Goal: Communication & Community: Ask a question

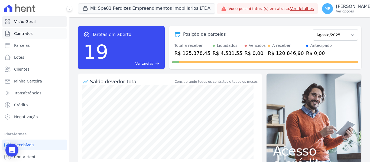
click at [22, 32] on span "Contratos" at bounding box center [23, 33] width 18 height 5
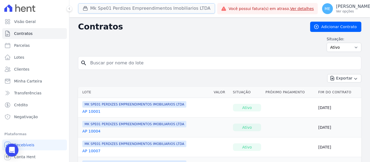
click at [118, 5] on button "Mk Spe01 Perdizes Empreendimentos Imobiliarios LTDA" at bounding box center [146, 8] width 137 height 10
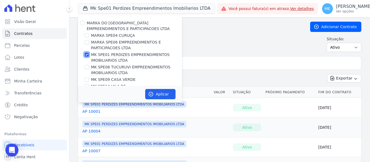
click at [86, 56] on input "MK SPE01 PERDIZES EMPREENDIMENTOS IMOBILIARIOS LTDA" at bounding box center [86, 55] width 4 height 4
checkbox input "false"
click at [87, 41] on input "MARKA SPE06 EMPREENDIMENTOS E PARTICIPACOES LTDA" at bounding box center [86, 42] width 4 height 4
checkbox input "true"
click at [155, 94] on button "Aplicar" at bounding box center [160, 94] width 30 height 10
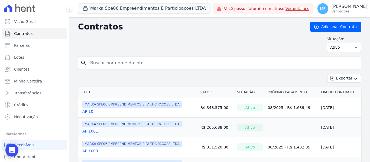
click at [179, 64] on input "search" at bounding box center [223, 63] width 272 height 11
type input "1808"
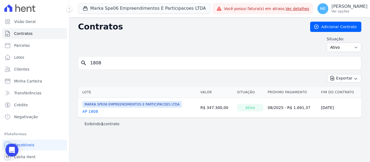
click at [94, 112] on link "AP 1808" at bounding box center [90, 111] width 16 height 5
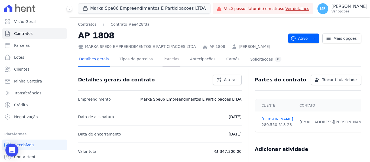
click at [163, 58] on link "Parcelas" at bounding box center [171, 60] width 18 height 14
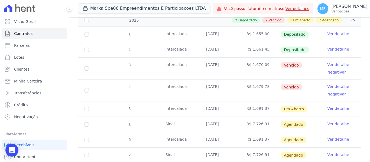
scroll to position [108, 0]
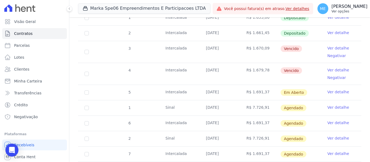
click at [370, 7] on icon "button" at bounding box center [372, 7] width 4 height 4
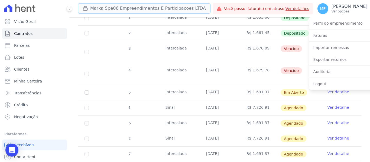
click at [132, 9] on button "Marka Spe06 Empreendimentos E Participacoes LTDA" at bounding box center [144, 8] width 132 height 10
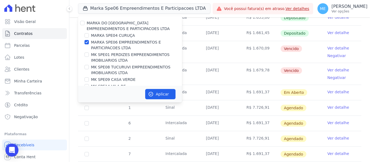
click at [210, 10] on div "Marka Spe06 Empreendimentos E Participacoes LTDA MARKA DO BRASIL EMPREENDIMENTO…" at bounding box center [144, 9] width 132 height 18
click at [370, 8] on icon "button" at bounding box center [372, 7] width 4 height 4
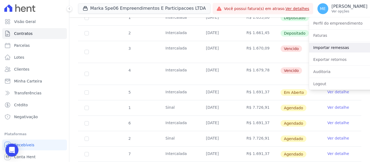
click at [324, 46] on link "Importar remessas" at bounding box center [343, 48] width 69 height 10
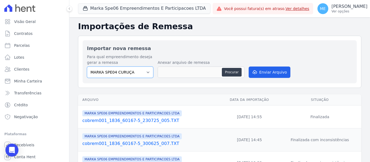
click at [147, 72] on select "MARKA SPE04 CURUÇA MARKA SPE06 EMPREENDIMENTOS E PARTICIPACOES LTDA MK SPE01 PE…" at bounding box center [120, 72] width 66 height 11
select select "fef18e2b-896b-4456-b766-b2db8c2ece14"
click at [87, 67] on select "MARKA SPE04 CURUÇA MARKA SPE06 EMPREENDIMENTOS E PARTICIPACOES LTDA MK SPE01 PE…" at bounding box center [120, 72] width 66 height 11
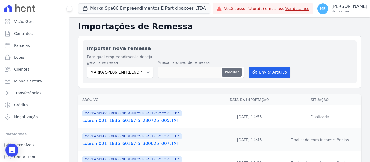
click at [228, 72] on button "Procurar" at bounding box center [231, 72] width 19 height 9
type input "cobrem001_1836_60167-5_140825_002.TXT"
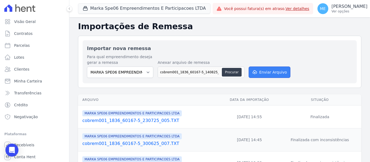
click at [282, 73] on button "Enviar Arquivo" at bounding box center [270, 72] width 42 height 11
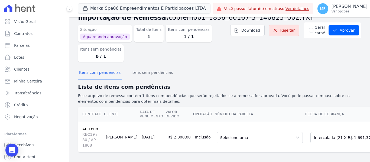
scroll to position [22, 0]
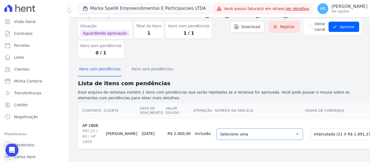
click at [272, 129] on select "Selecione uma 6 - [DATE] - R$ 1.691,37 - Agendado 7 - [DATE] - R$ 1.691,37 - Ag…" at bounding box center [260, 134] width 86 height 11
click at [340, 69] on div "Itens com pendências Itens sem pendências" at bounding box center [219, 69] width 283 height 13
click at [272, 131] on select "Selecione uma 6 - [DATE] - R$ 1.691,37 - Agendado 7 - [DATE] - R$ 1.691,37 - Ag…" at bounding box center [260, 134] width 86 height 11
click at [349, 129] on select "Selecione uma Nova Parcela Avulsa Parcela Avulsa Existente Parcela Normal (36 X…" at bounding box center [348, 134] width 77 height 11
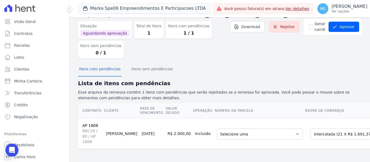
click at [332, 64] on div "Itens com pendências Itens sem pendências" at bounding box center [219, 69] width 283 height 13
click at [272, 130] on select "Selecione uma 6 - [DATE] - R$ 1.691,37 - Agendado 7 - [DATE] - R$ 1.691,37 - Ag…" at bounding box center [260, 134] width 86 height 11
click at [320, 67] on div "Itens com pendências Itens sem pendências" at bounding box center [219, 69] width 283 height 13
click at [350, 129] on select "Selecione uma Nova Parcela Avulsa Parcela Avulsa Existente Parcela Normal (36 X…" at bounding box center [348, 134] width 77 height 11
click at [335, 48] on div "Situação Aguardando aprovação Total de Itens 1 Itens com pendências 1 / 1 Itens…" at bounding box center [219, 41] width 283 height 44
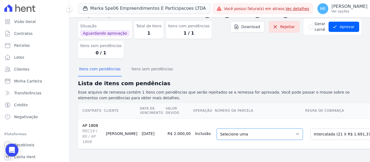
click at [273, 129] on select "Selecione uma 6 - [DATE] - R$ 1.691,37 - Agendado 7 - [DATE] - R$ 1.691,37 - Ag…" at bounding box center [260, 134] width 86 height 11
click at [306, 66] on div "Itens com pendências Itens sem pendências" at bounding box center [219, 69] width 283 height 13
click at [351, 132] on select "Selecione uma Nova Parcela Avulsa Parcela Avulsa Existente Parcela Normal (36 X…" at bounding box center [348, 134] width 77 height 11
click at [354, 66] on div "Itens com pendências Itens sem pendências" at bounding box center [219, 69] width 283 height 13
click at [270, 129] on select "Selecione uma 6 - [DATE] - R$ 1.691,37 - Agendado 7 - [DATE] - R$ 1.691,37 - Ag…" at bounding box center [260, 134] width 86 height 11
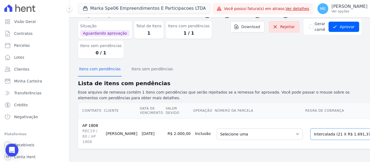
click at [333, 130] on select "Selecione uma Nova Parcela Avulsa Parcela Avulsa Existente Parcela Normal (36 X…" at bounding box center [348, 134] width 77 height 11
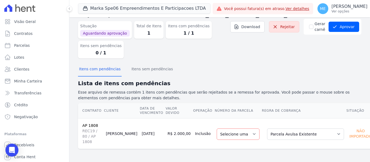
scroll to position [13, 0]
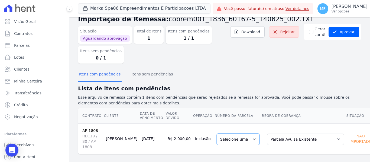
click at [239, 138] on select "Selecione uma" at bounding box center [238, 139] width 43 height 11
click at [239, 135] on select "Selecione uma" at bounding box center [238, 139] width 43 height 11
click at [236, 138] on select "Selecione uma" at bounding box center [238, 139] width 43 height 11
click at [231, 138] on select "Selecione uma" at bounding box center [238, 139] width 43 height 11
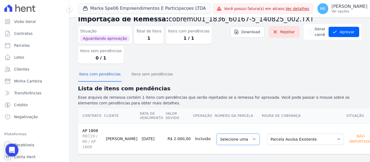
click at [235, 137] on select "Selecione uma" at bounding box center [238, 139] width 43 height 11
click at [236, 136] on select "Selecione uma" at bounding box center [238, 139] width 43 height 11
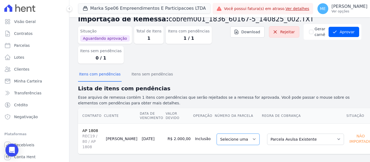
click at [232, 135] on select "Selecione uma" at bounding box center [238, 139] width 43 height 11
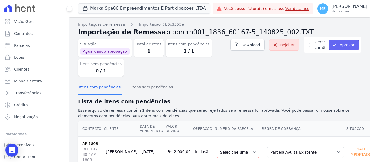
click at [342, 45] on button "Aprovar" at bounding box center [344, 45] width 31 height 10
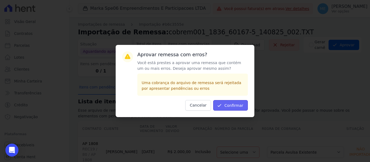
click at [232, 103] on button "Confirmar" at bounding box center [230, 105] width 35 height 11
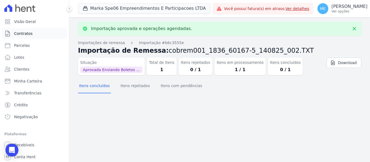
click at [36, 33] on link "Contratos" at bounding box center [34, 33] width 65 height 11
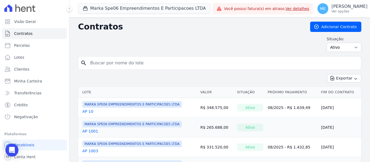
click at [171, 64] on input "search" at bounding box center [223, 63] width 272 height 11
type input "1808"
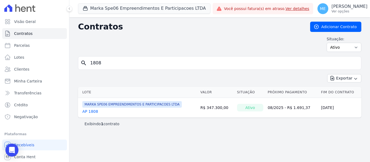
click at [92, 113] on link "AP 1808" at bounding box center [90, 111] width 16 height 5
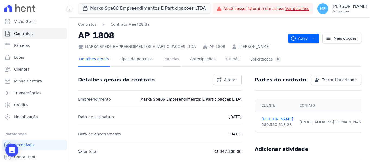
click at [165, 59] on link "Parcelas" at bounding box center [171, 60] width 18 height 14
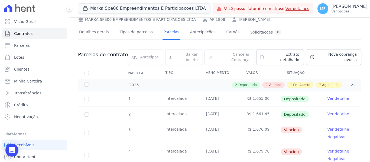
scroll to position [54, 0]
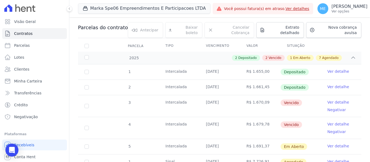
drag, startPoint x: 325, startPoint y: 0, endPoint x: 260, endPoint y: 43, distance: 77.7
click at [260, 43] on th "Valor" at bounding box center [260, 45] width 40 height 11
click at [338, 7] on p "[PERSON_NAME]" at bounding box center [349, 6] width 36 height 5
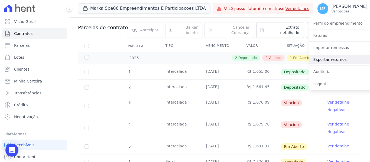
click at [331, 59] on link "Exportar retornos" at bounding box center [343, 60] width 69 height 10
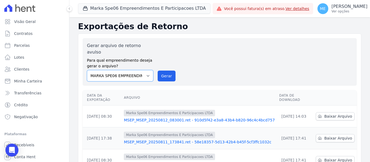
click at [146, 70] on select "MARKA SPE04 CURUÇA MARKA SPE06 EMPREENDIMENTOS E PARTICIPACOES LTDA MK SPE01 PE…" at bounding box center [120, 75] width 66 height 11
drag, startPoint x: 131, startPoint y: 69, endPoint x: 135, endPoint y: 71, distance: 4.5
click at [131, 70] on select "MARKA SPE04 CURUÇA MARKA SPE06 EMPREENDIMENTOS E PARTICIPACOES LTDA MK SPE01 PE…" at bounding box center [120, 75] width 66 height 11
click at [163, 71] on button "Gerar" at bounding box center [167, 76] width 18 height 11
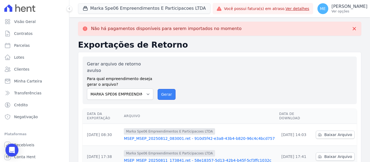
click at [163, 89] on button "Gerar" at bounding box center [167, 94] width 18 height 11
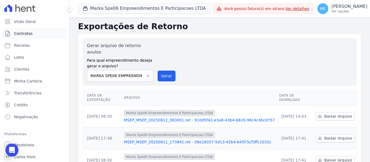
click at [24, 35] on span "Contratos" at bounding box center [23, 33] width 18 height 5
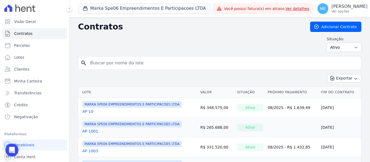
click at [245, 38] on div "Situação: Ativo Todos Pausado Distratado Rascunho Expirado Encerrado" at bounding box center [219, 44] width 283 height 16
click at [211, 64] on input "search" at bounding box center [223, 63] width 272 height 11
type input "1808"
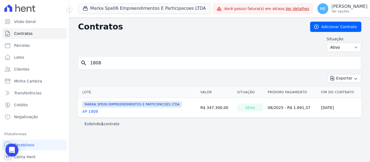
click at [140, 105] on span "MARKA SPE06 EMPREENDIMENTOS E PARTICIPACOES LTDA" at bounding box center [131, 104] width 99 height 6
click at [94, 112] on link "AP 1808" at bounding box center [90, 111] width 16 height 5
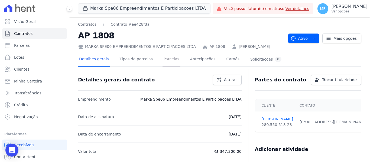
click at [162, 60] on link "Parcelas" at bounding box center [171, 60] width 18 height 14
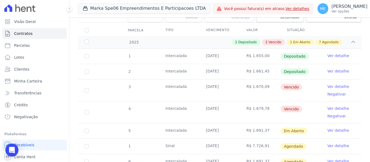
scroll to position [81, 0]
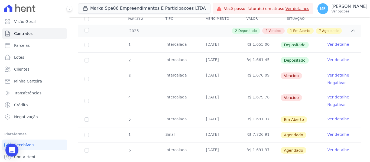
click at [339, 42] on link "Ver detalhe" at bounding box center [338, 44] width 22 height 5
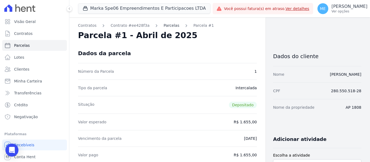
click at [164, 27] on link "Parcelas" at bounding box center [172, 26] width 16 height 6
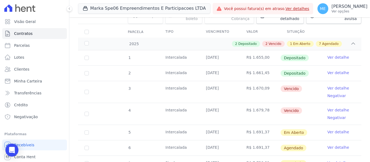
scroll to position [81, 0]
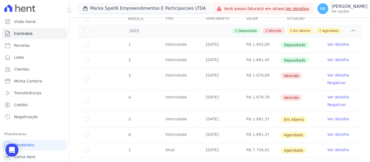
click at [334, 73] on link "Ver detalhe" at bounding box center [338, 75] width 22 height 5
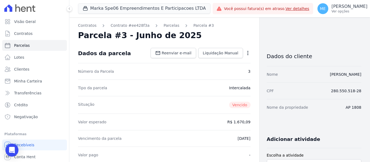
click at [245, 50] on icon "button" at bounding box center [247, 52] width 5 height 5
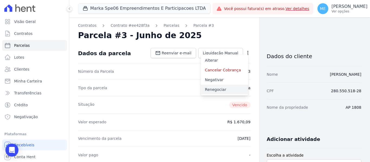
click at [218, 90] on link "Renegociar" at bounding box center [225, 90] width 48 height 10
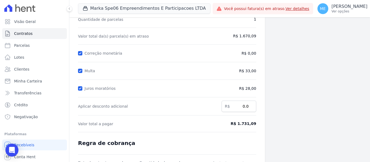
scroll to position [54, 0]
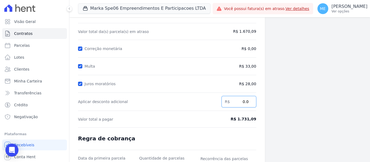
click at [245, 102] on input "0.0" at bounding box center [239, 101] width 35 height 11
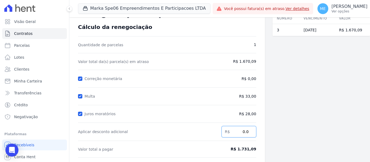
scroll to position [0, 0]
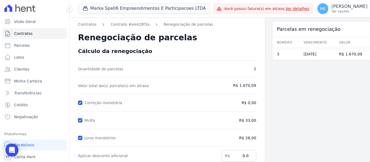
drag, startPoint x: 245, startPoint y: 122, endPoint x: 249, endPoint y: 123, distance: 4.4
click at [249, 123] on span "R$ 33,00" at bounding box center [236, 121] width 40 height 6
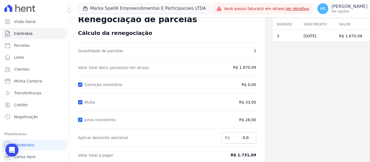
scroll to position [27, 0]
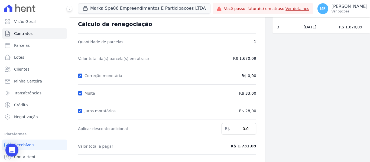
click at [253, 93] on div "Contratos Contrato #ee428f3a Renegociação de parcelas Renegociação de parcelas …" at bounding box center [167, 117] width 196 height 254
drag, startPoint x: 246, startPoint y: 92, endPoint x: 261, endPoint y: 100, distance: 17.6
click at [261, 100] on div "Contratos Contrato #ee428f3a Renegociação de parcelas Renegociação de parcelas …" at bounding box center [167, 117] width 196 height 254
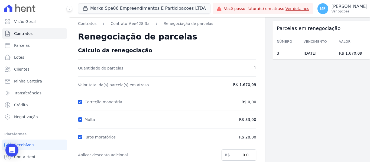
scroll to position [0, 0]
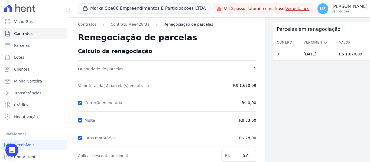
click at [174, 23] on link "Renegociação de parcelas" at bounding box center [189, 25] width 50 height 6
click at [129, 24] on link "Contrato #ee428f3a" at bounding box center [129, 25] width 39 height 6
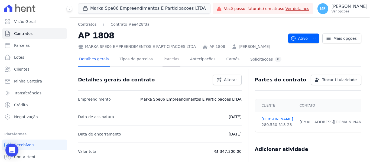
click at [166, 59] on link "Parcelas" at bounding box center [171, 60] width 18 height 14
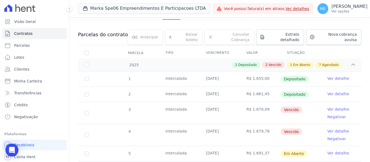
scroll to position [81, 0]
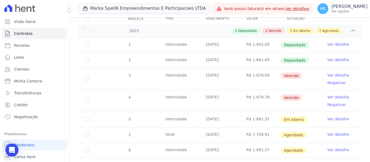
click at [330, 73] on link "Ver detalhe" at bounding box center [338, 75] width 22 height 5
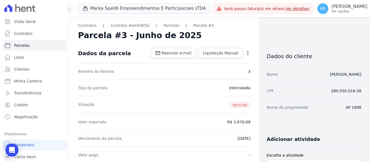
click at [245, 50] on icon "button" at bounding box center [247, 52] width 5 height 5
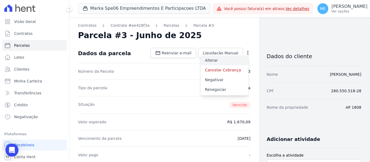
click at [213, 60] on link "Alterar" at bounding box center [225, 61] width 48 height 10
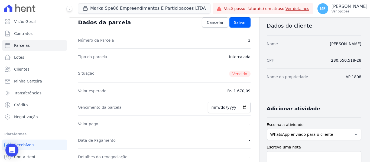
scroll to position [27, 0]
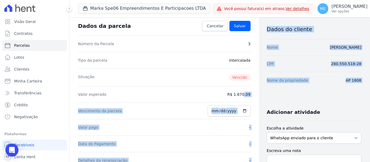
drag, startPoint x: 233, startPoint y: 93, endPoint x: 261, endPoint y: 105, distance: 29.7
click at [241, 93] on dd "R$ 1.670,09" at bounding box center [238, 94] width 23 height 5
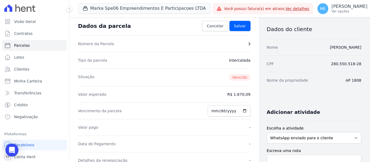
click at [231, 90] on div "Valor esperado R$ 1.670,09" at bounding box center [164, 94] width 173 height 17
click at [240, 110] on input "[DATE]" at bounding box center [229, 110] width 43 height 11
type input "[DATE]"
drag, startPoint x: 230, startPoint y: 93, endPoint x: 245, endPoint y: 103, distance: 17.5
click at [245, 103] on dl "Número da Parcela 3 Tipo da parcela [GEOGRAPHIC_DATA] Situação [GEOGRAPHIC_DATA…" at bounding box center [164, 126] width 173 height 182
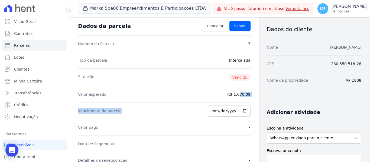
drag, startPoint x: 318, startPoint y: 47, endPoint x: 357, endPoint y: 47, distance: 38.2
click at [357, 47] on div "Nome [PERSON_NAME]" at bounding box center [314, 47] width 95 height 17
copy link "[PERSON_NAME]"
click at [12, 152] on icon "Open Intercom Messenger" at bounding box center [11, 150] width 7 height 7
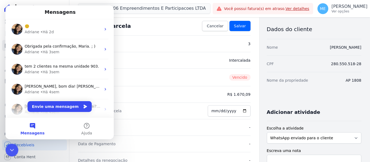
scroll to position [0, 0]
click at [59, 107] on button "Envie uma mensagem" at bounding box center [60, 106] width 64 height 11
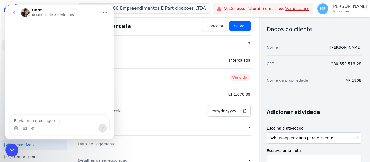
drag, startPoint x: 64, startPoint y: 123, endPoint x: 69, endPoint y: 119, distance: 6.5
click at [69, 119] on textarea "Envie uma mensagem..." at bounding box center [59, 119] width 99 height 9
type textarea "b"
type textarea "bOM DIA."
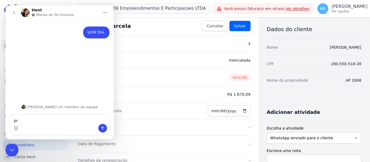
type textarea "p"
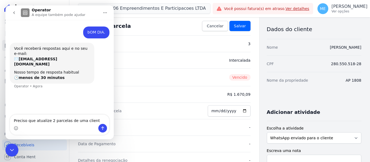
type textarea "Preciso que atualize 2 parcelas de uma cliente"
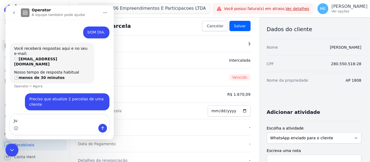
type textarea "J"
type textarea "F"
type textarea "não consegui atualizar na Hent"
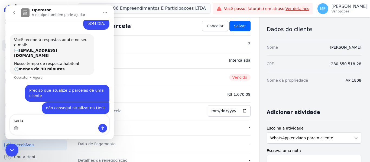
type textarea "seria:"
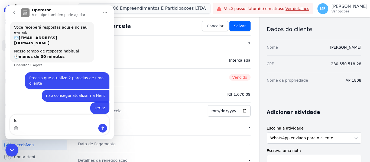
type textarea "f"
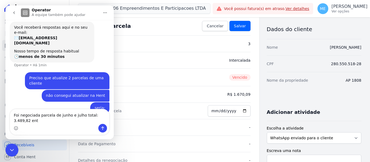
scroll to position [27, 0]
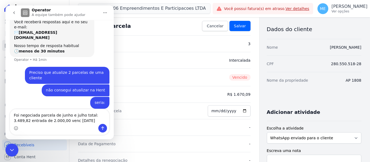
type textarea "Foi negociada parcela de junho e julho total: 3.489,82 entrada de 2.000,00 venc…"
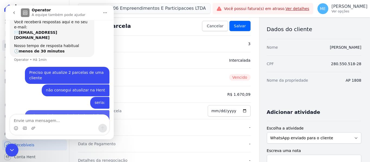
scroll to position [44, 0]
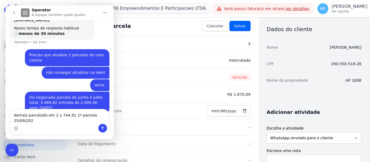
type textarea "demais parcelado em 2 x 744,91 1º parcela [DATE]"
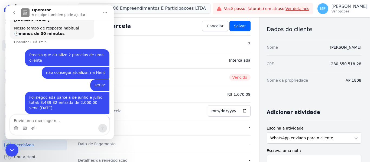
scroll to position [62, 0]
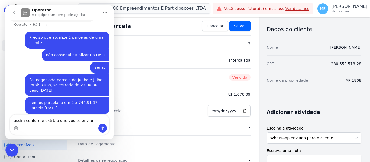
click at [53, 121] on textarea "assim conforme extrtao que vou te enviar" at bounding box center [59, 119] width 99 height 9
type textarea "assim conforme extrato que vou te enviar"
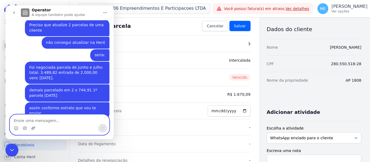
click at [33, 129] on icon "Upload do anexo" at bounding box center [33, 128] width 4 height 4
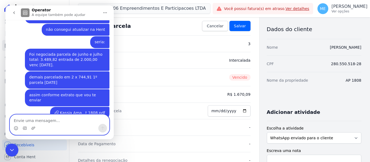
click at [80, 121] on textarea "Envie uma mensagem..." at bounding box center [59, 119] width 99 height 9
paste textarea "[PERSON_NAME]"
type textarea "[PERSON_NAME] 1808 - OBR UNIK"
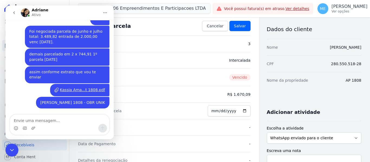
scroll to position [132, 0]
